Goal: Task Accomplishment & Management: Use online tool/utility

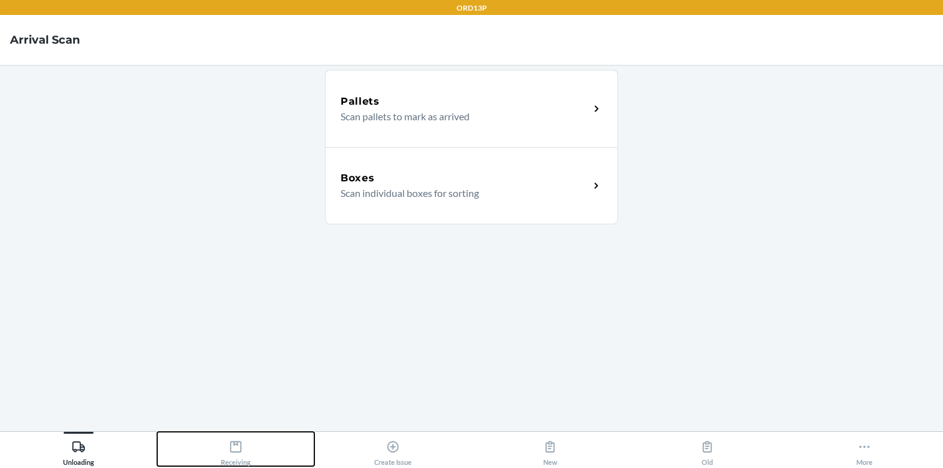
click at [245, 443] on div "Receiving" at bounding box center [236, 450] width 30 height 31
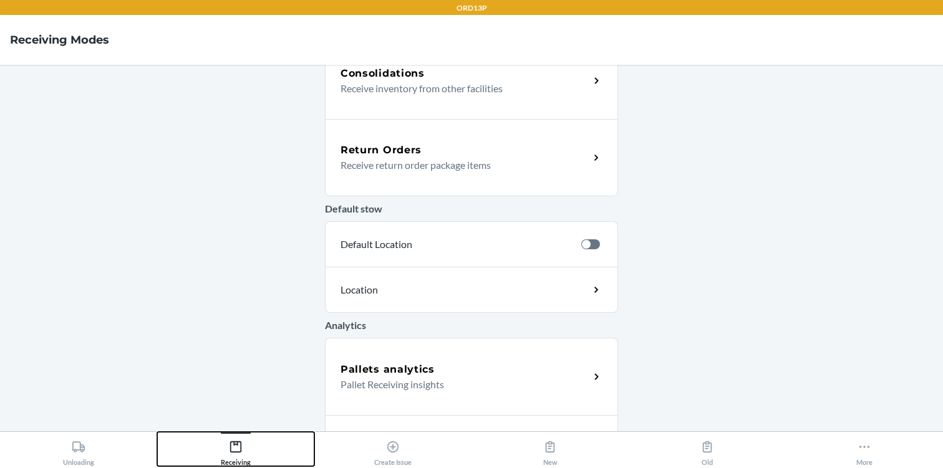
scroll to position [401, 0]
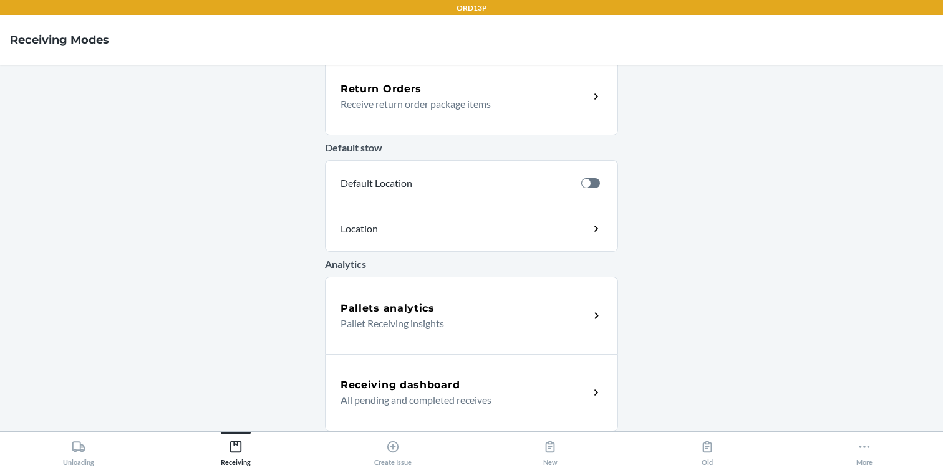
click at [417, 378] on h5 "Receiving dashboard" at bounding box center [400, 385] width 119 height 15
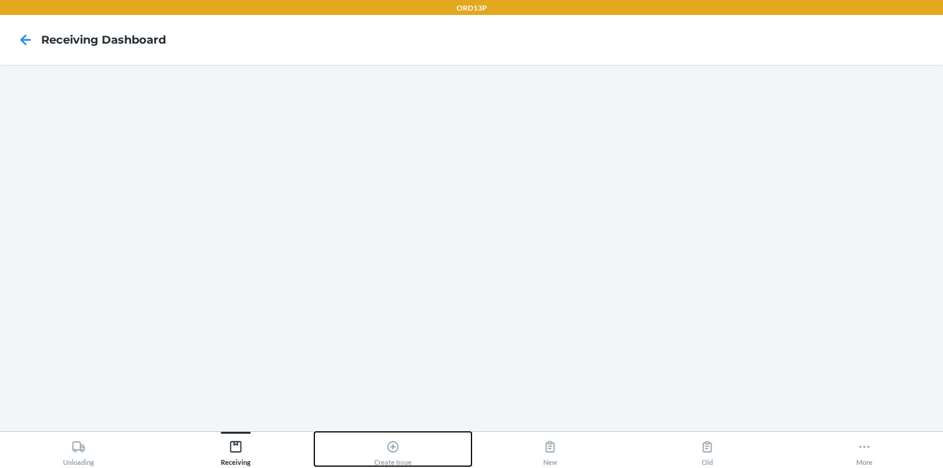
click at [390, 448] on icon at bounding box center [393, 447] width 14 height 14
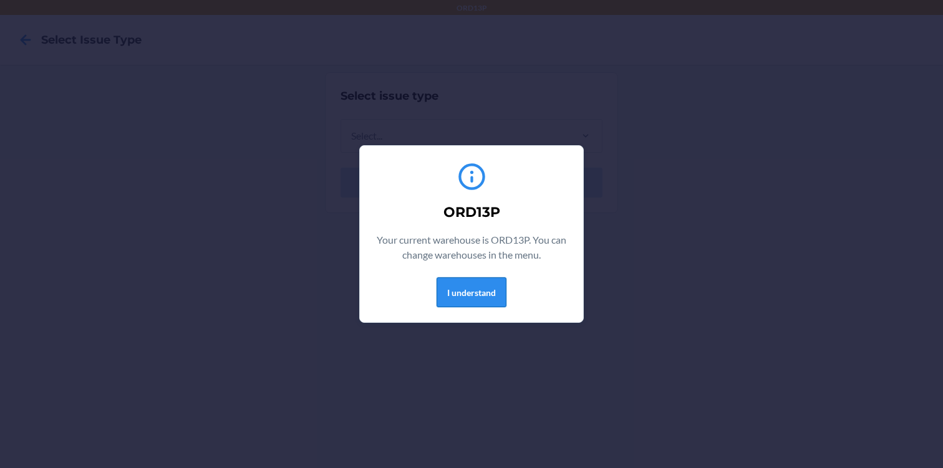
click at [477, 292] on button "I understand" at bounding box center [472, 293] width 70 height 30
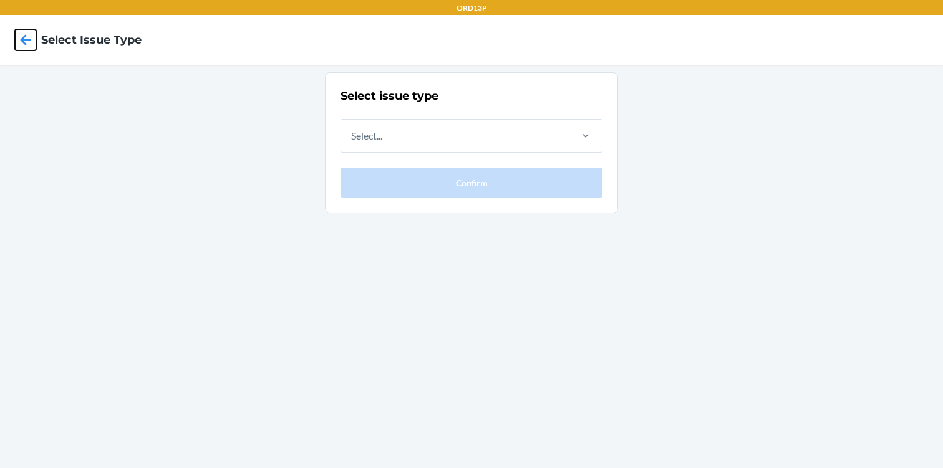
click at [26, 43] on icon at bounding box center [25, 39] width 21 height 21
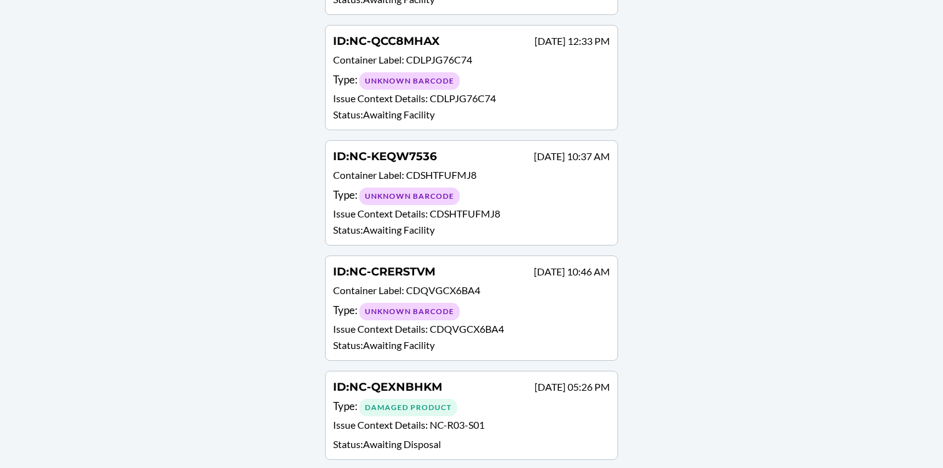
scroll to position [1332, 0]
